Goal: Check status: Check status

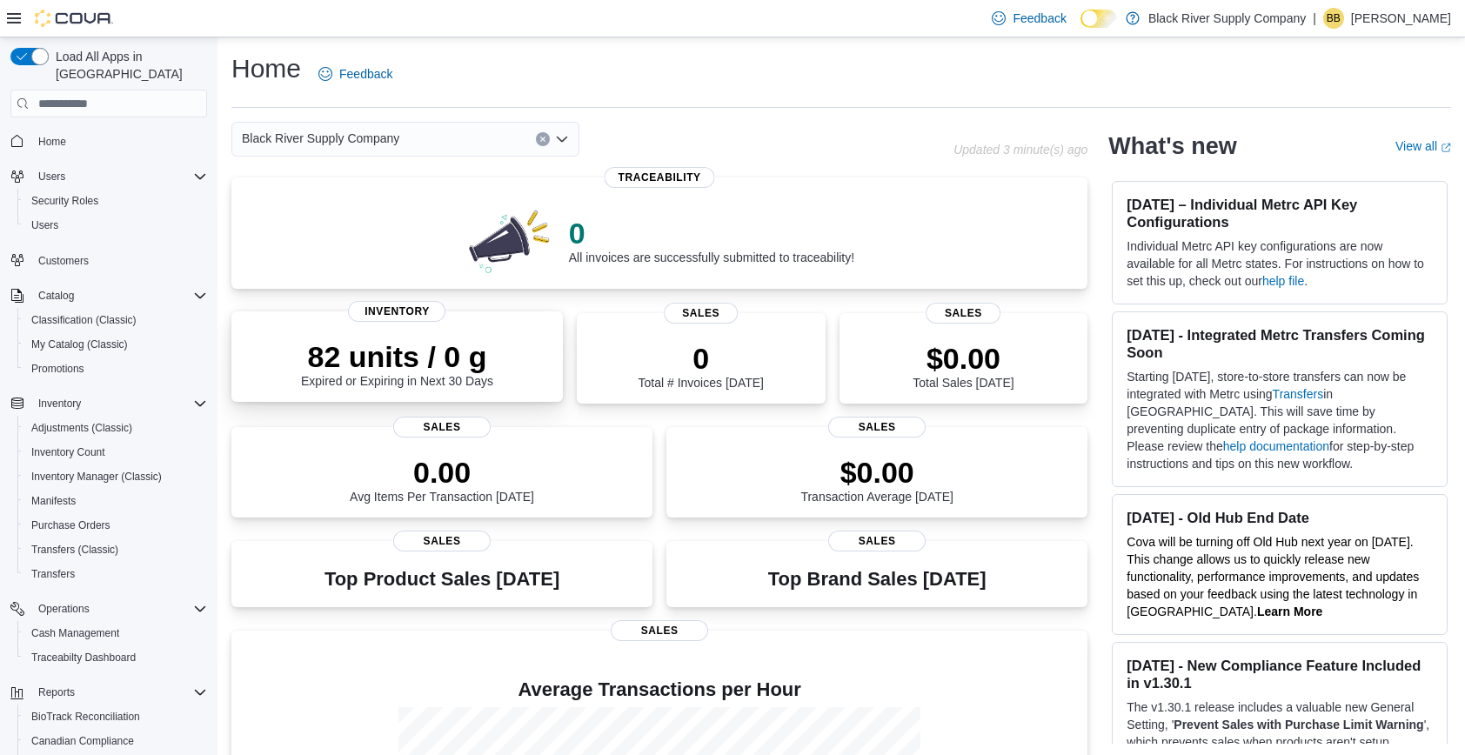
click at [468, 363] on p "82 units / 0 g" at bounding box center [397, 356] width 192 height 35
